Goal: Task Accomplishment & Management: Manage account settings

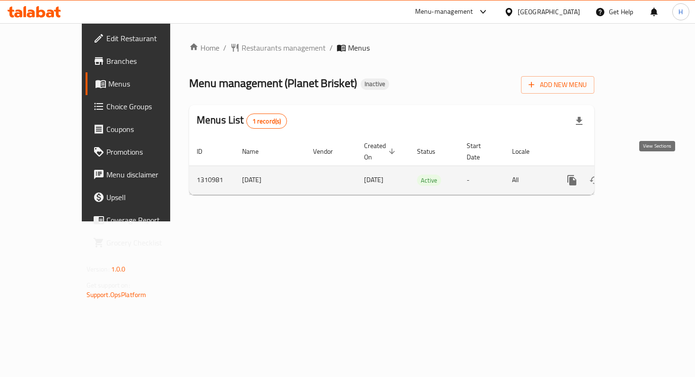
click at [651, 170] on link "enhanced table" at bounding box center [639, 180] width 23 height 23
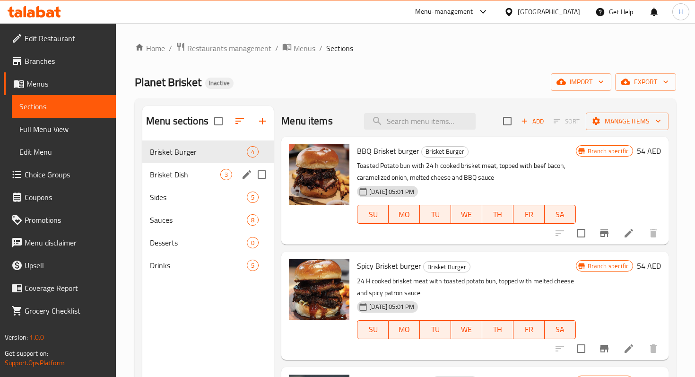
click at [201, 183] on div "Brisket Dish 3" at bounding box center [207, 174] width 131 height 23
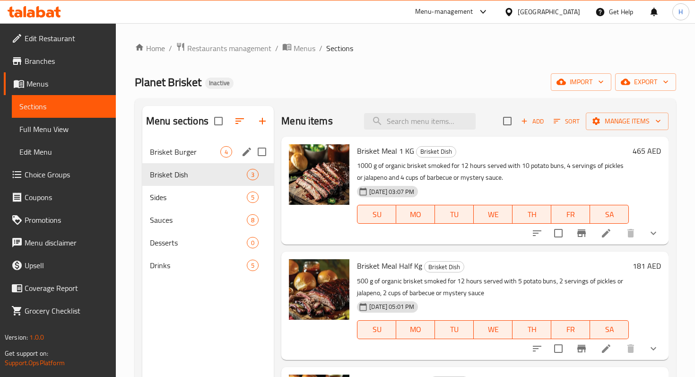
click at [173, 141] on div "Brisket Burger 4" at bounding box center [207, 151] width 131 height 23
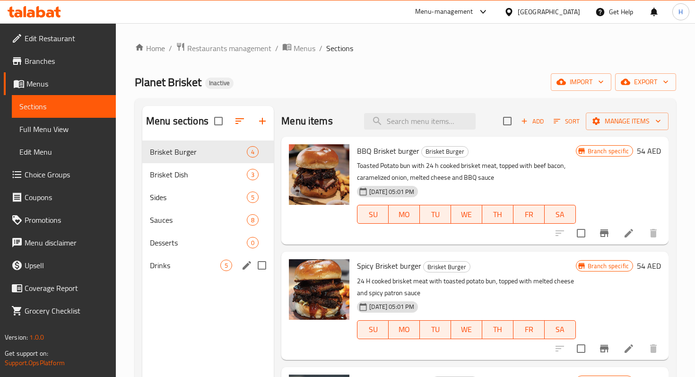
click at [172, 259] on div "Drinks 5" at bounding box center [207, 265] width 131 height 23
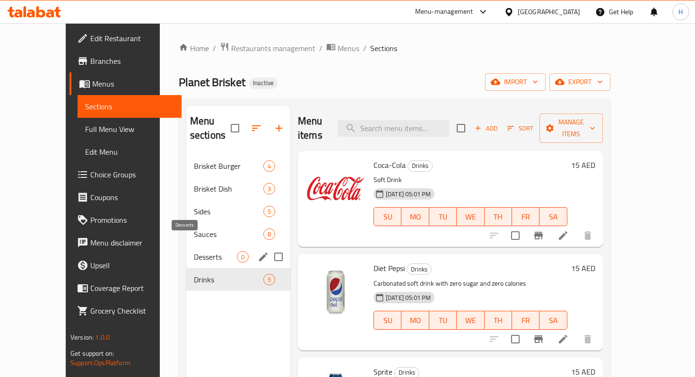
click at [194, 251] on span "Desserts" at bounding box center [215, 256] width 43 height 11
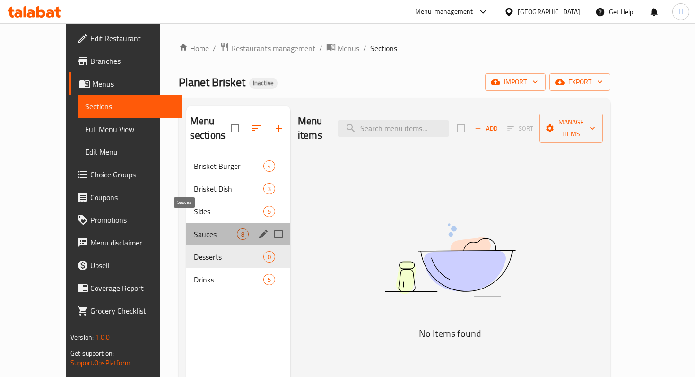
click at [194, 228] on span "Sauces" at bounding box center [215, 233] width 43 height 11
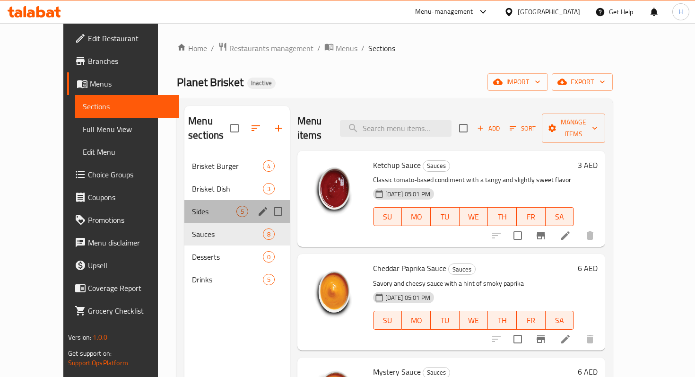
click at [184, 204] on div "Sides 5" at bounding box center [236, 211] width 105 height 23
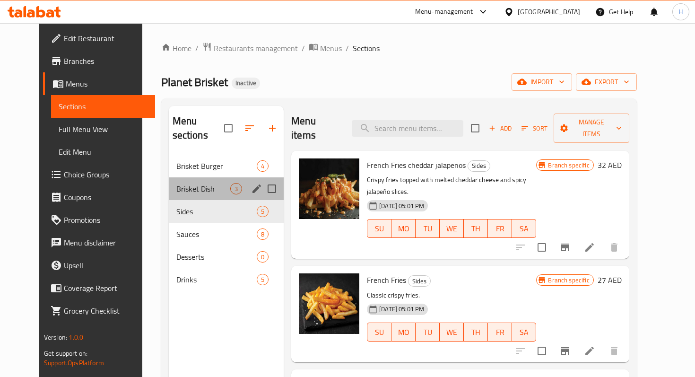
click at [169, 184] on div "Brisket Dish 3" at bounding box center [226, 188] width 115 height 23
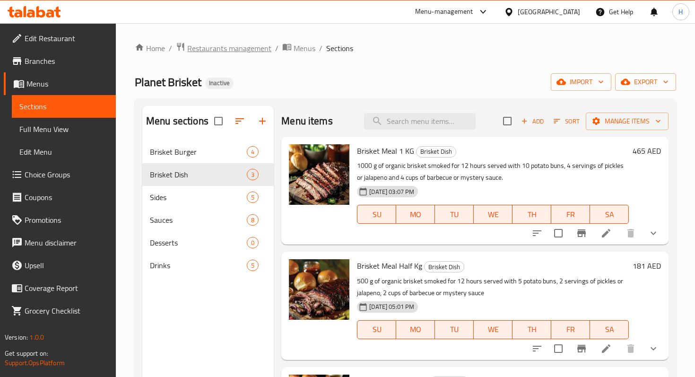
click at [213, 47] on span "Restaurants management" at bounding box center [229, 48] width 84 height 11
